Goal: Obtain resource: Obtain resource

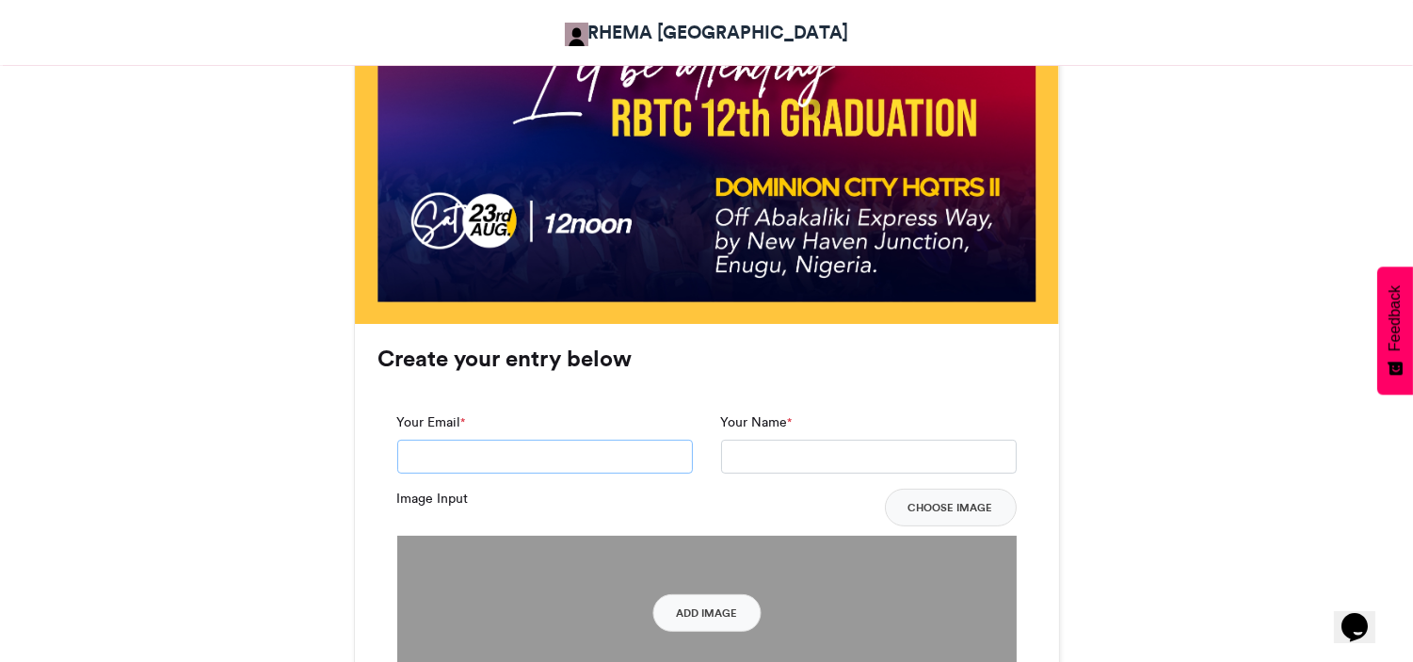
click at [538, 461] on input "Your Email *" at bounding box center [545, 457] width 296 height 34
type input "**********"
click at [763, 463] on input "Your Name *" at bounding box center [869, 457] width 296 height 34
type input "**********"
click at [944, 502] on button "Choose Image" at bounding box center [951, 508] width 132 height 38
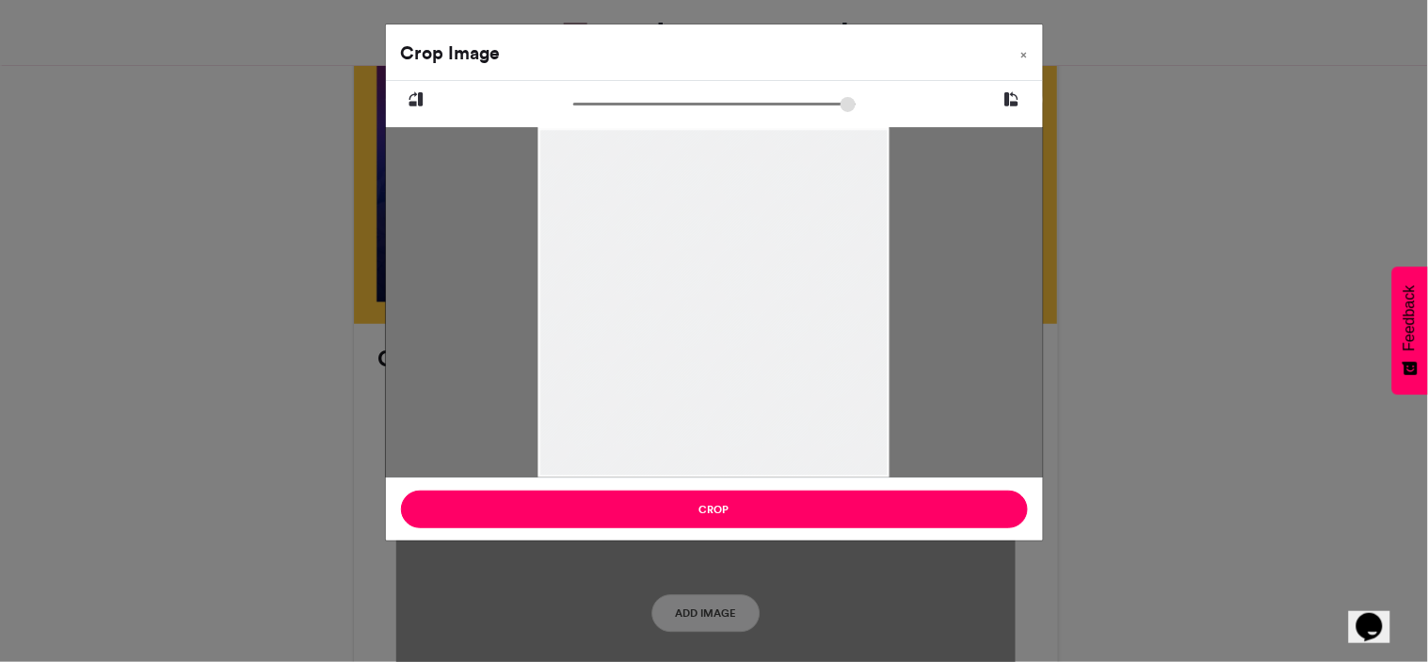
drag, startPoint x: 668, startPoint y: 212, endPoint x: 650, endPoint y: 276, distance: 66.7
click at [659, 292] on div at bounding box center [714, 347] width 350 height 438
drag, startPoint x: 586, startPoint y: 105, endPoint x: 597, endPoint y: 105, distance: 11.3
type input "******"
click at [597, 105] on input "zoom" at bounding box center [714, 104] width 282 height 18
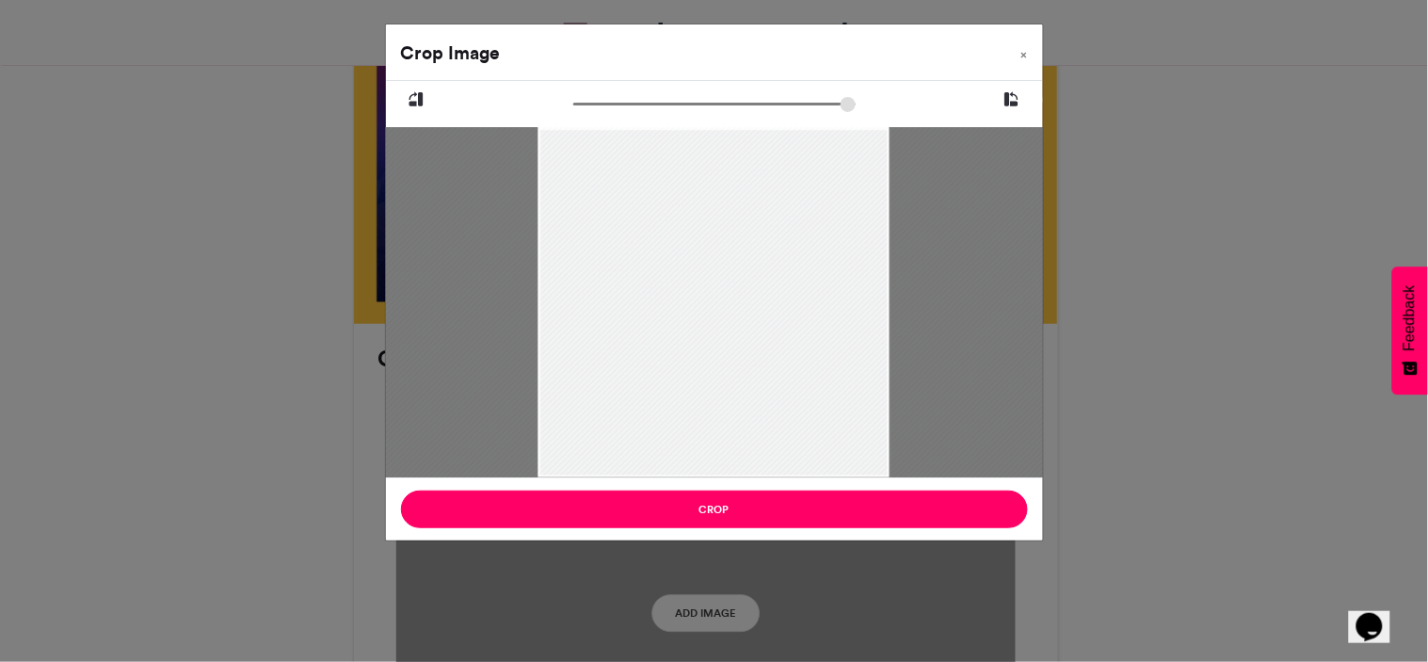
drag, startPoint x: 701, startPoint y: 205, endPoint x: 694, endPoint y: 297, distance: 91.6
click at [694, 297] on div at bounding box center [706, 479] width 680 height 850
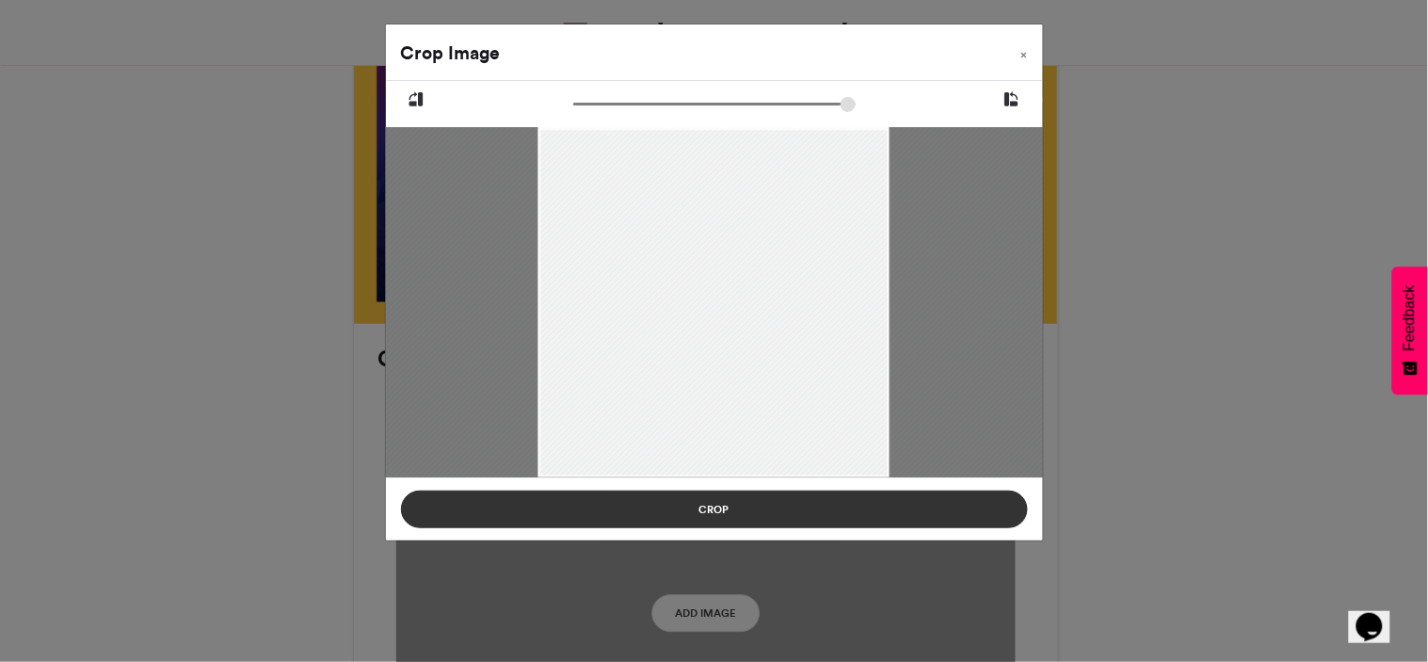
click at [780, 510] on button "Crop" at bounding box center [714, 509] width 627 height 38
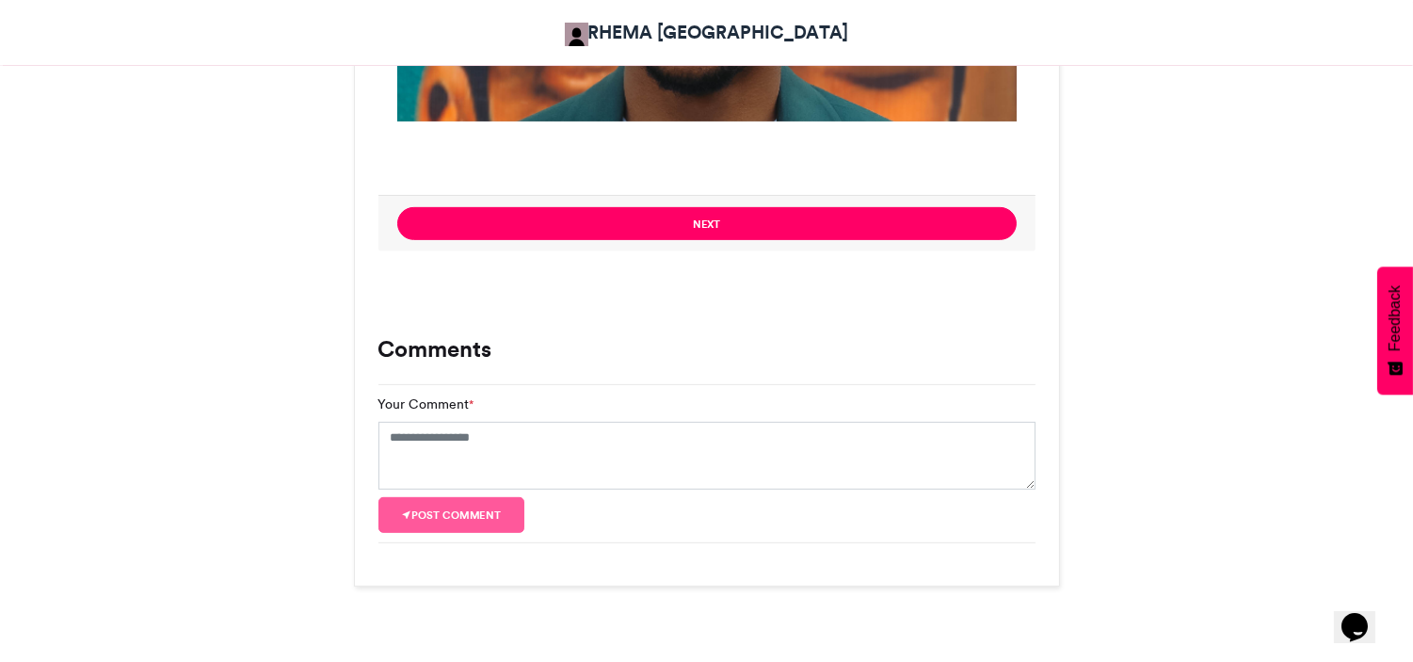
scroll to position [1540, 0]
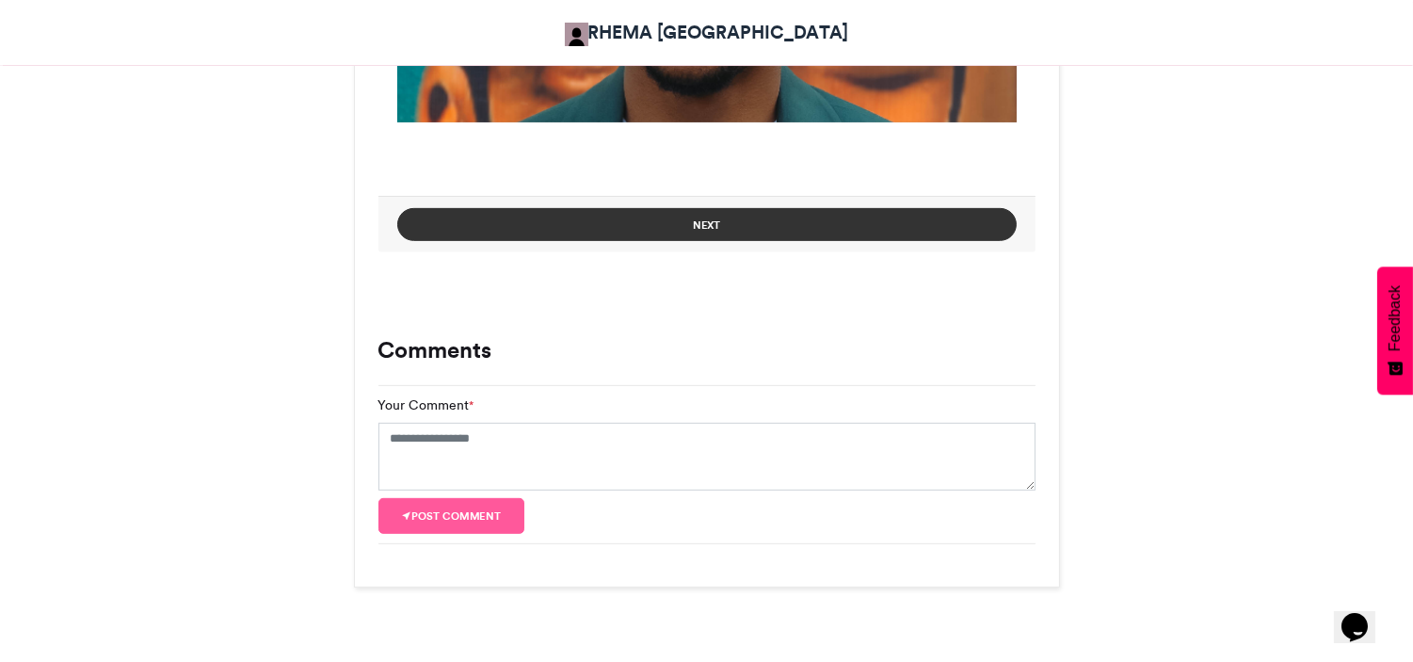
click at [707, 223] on button "Next" at bounding box center [706, 224] width 619 height 33
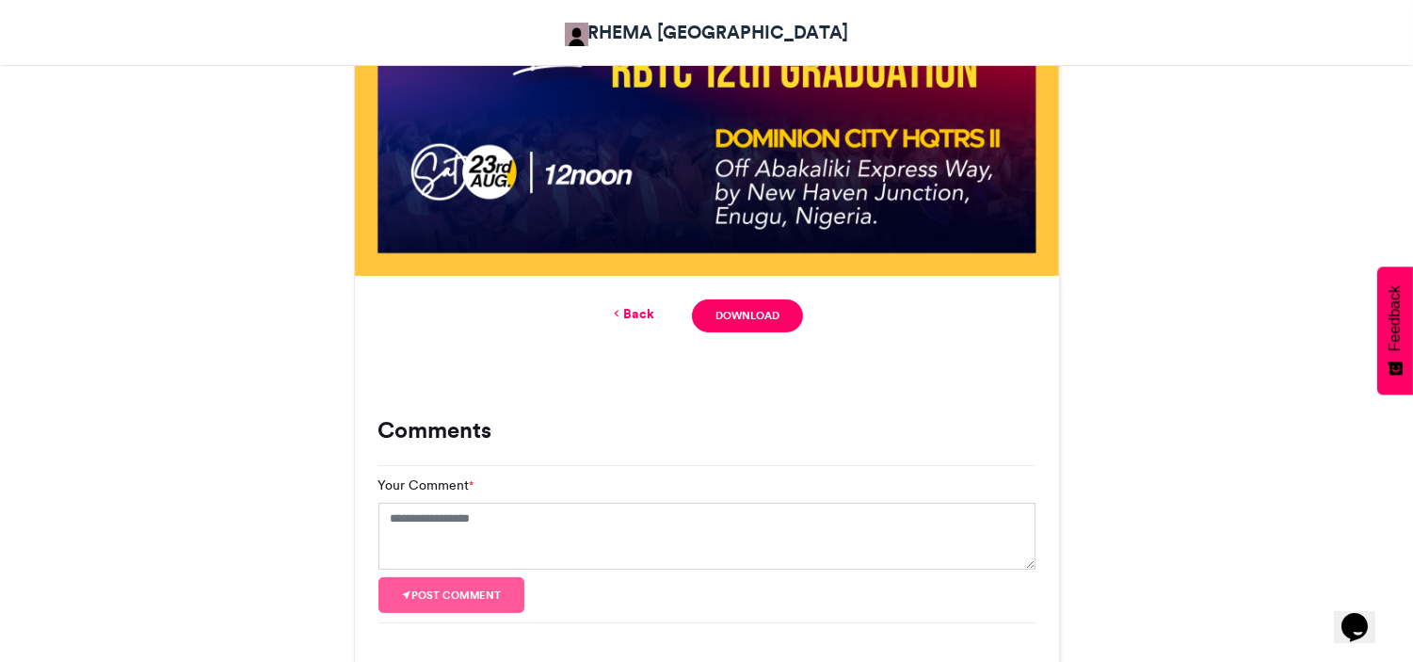
scroll to position [1022, 0]
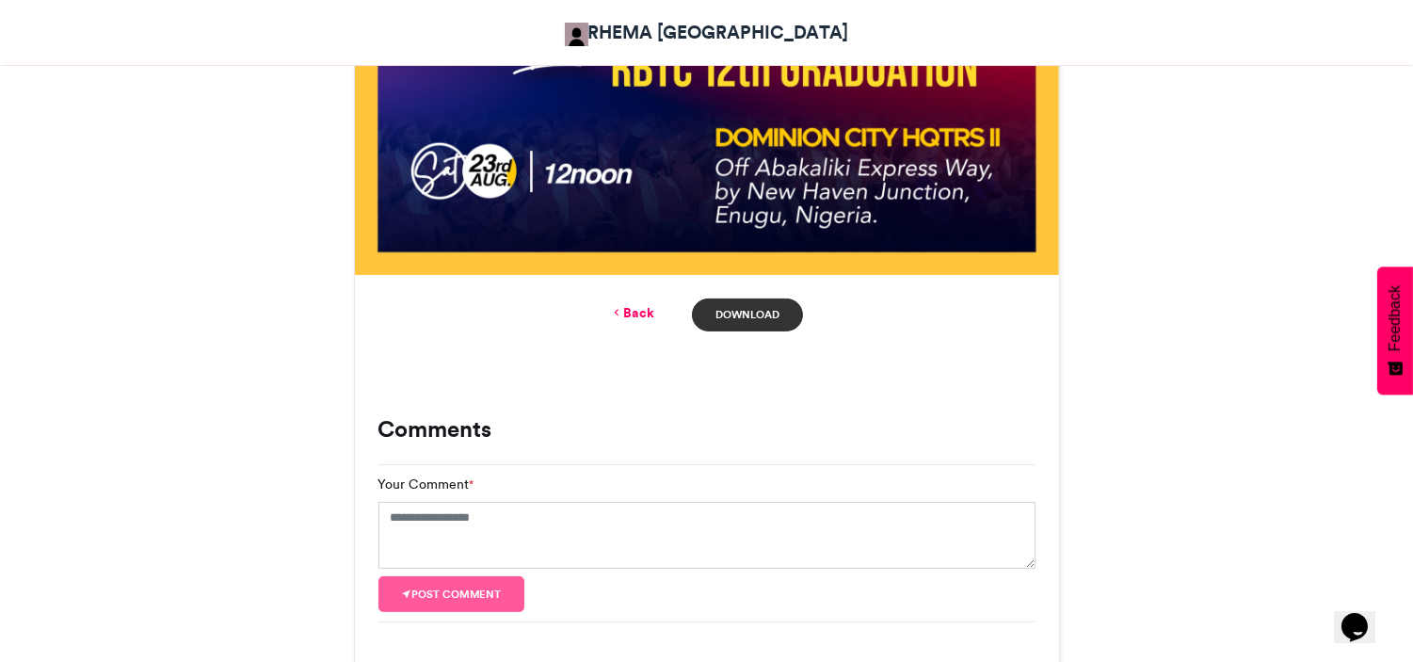
click at [767, 315] on link "Download" at bounding box center [747, 314] width 110 height 33
